Goal: Find specific page/section: Find specific page/section

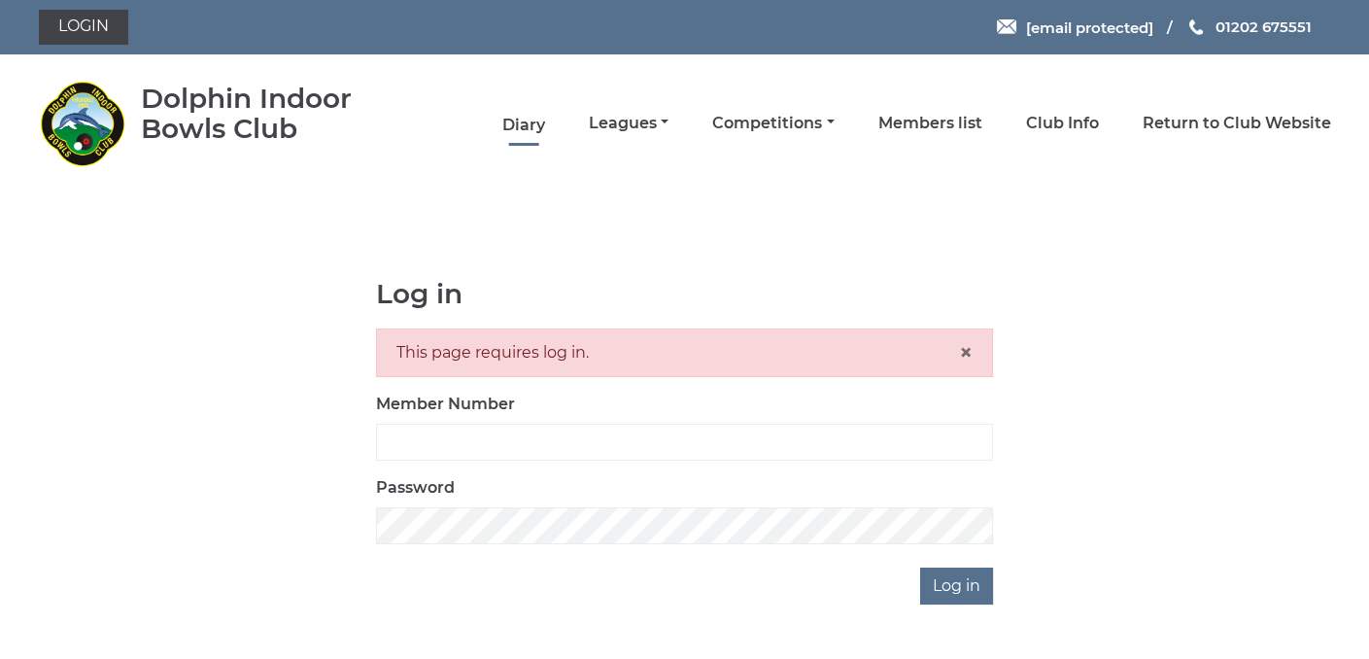
click at [523, 121] on link "Diary" at bounding box center [523, 125] width 43 height 21
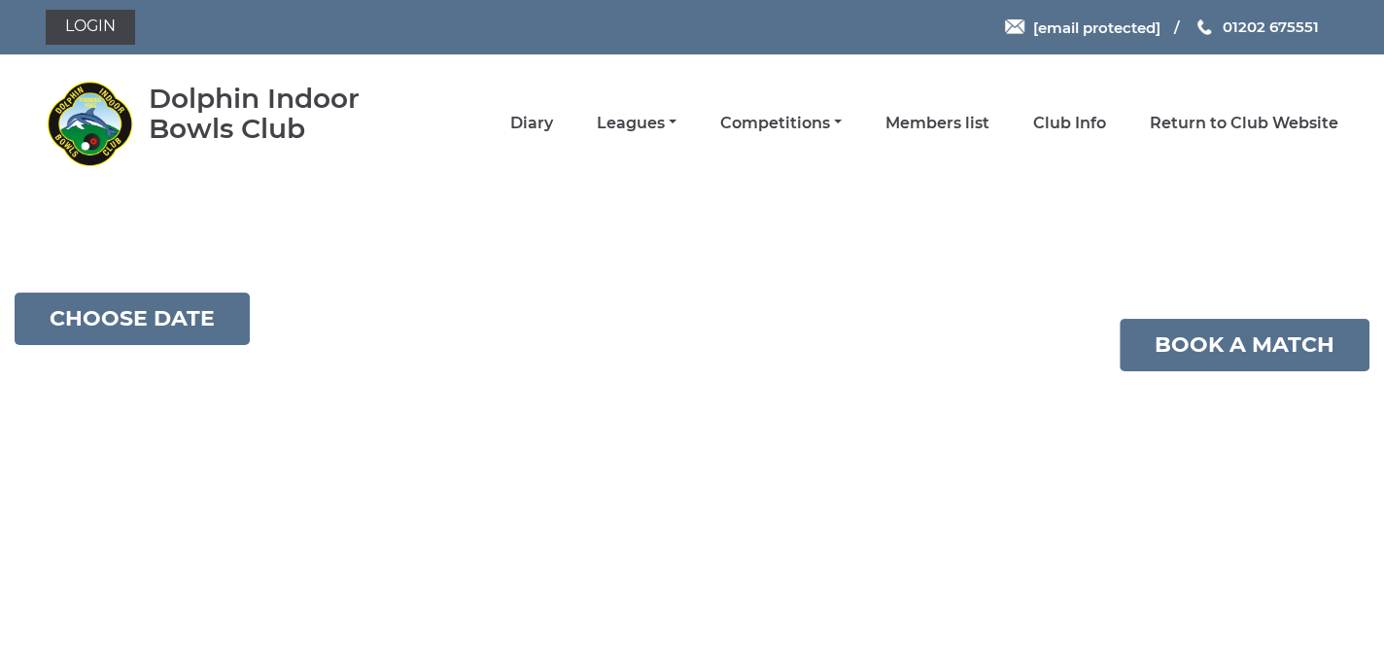
click at [496, 279] on html "Login [email protected] 01202 675551" at bounding box center [692, 185] width 1384 height 371
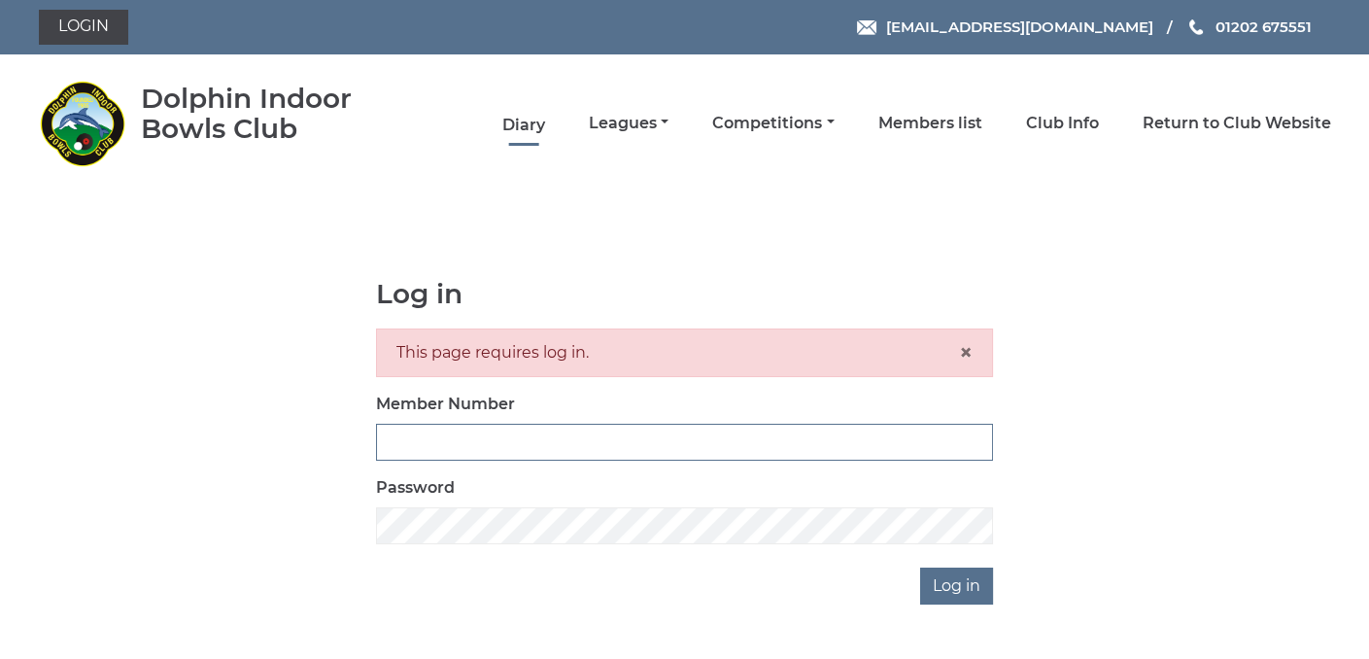
type input "3361"
click at [523, 117] on link "Diary" at bounding box center [523, 125] width 43 height 21
